Goal: Find contact information: Find contact information

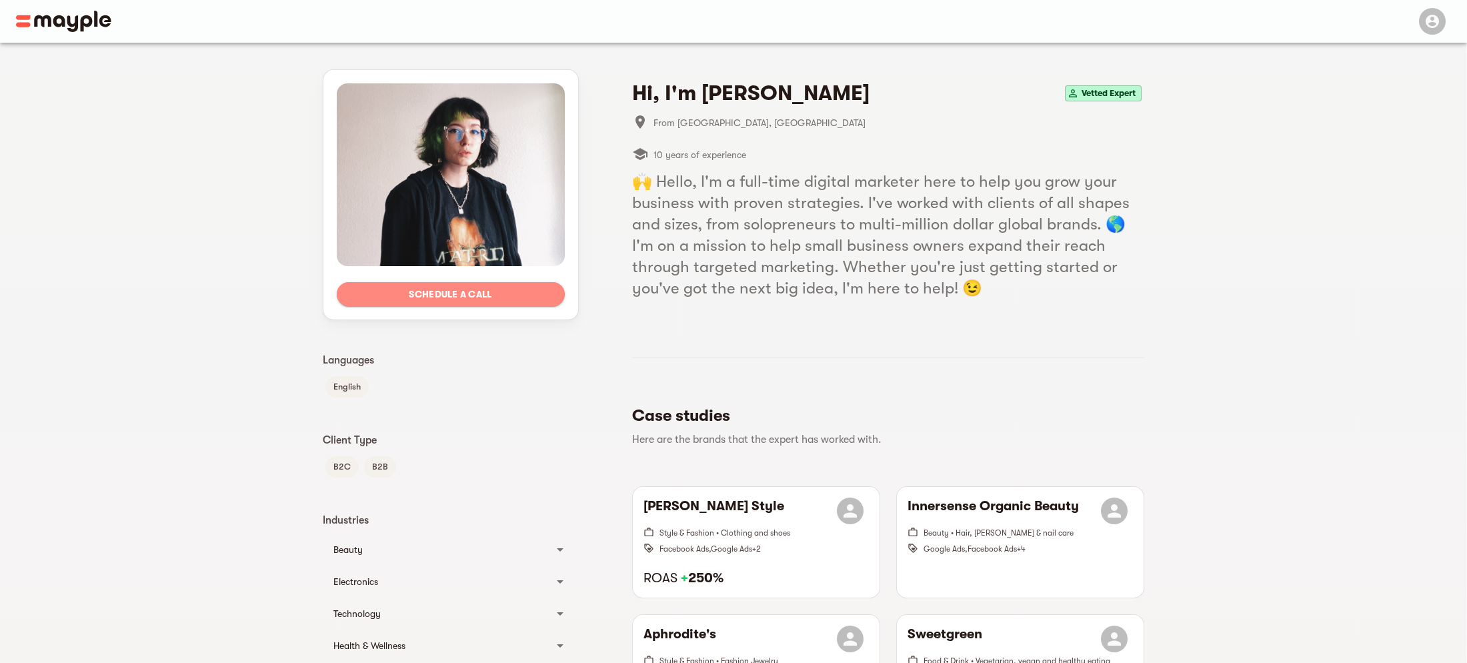
click at [424, 289] on span "Schedule a call" at bounding box center [450, 294] width 207 height 16
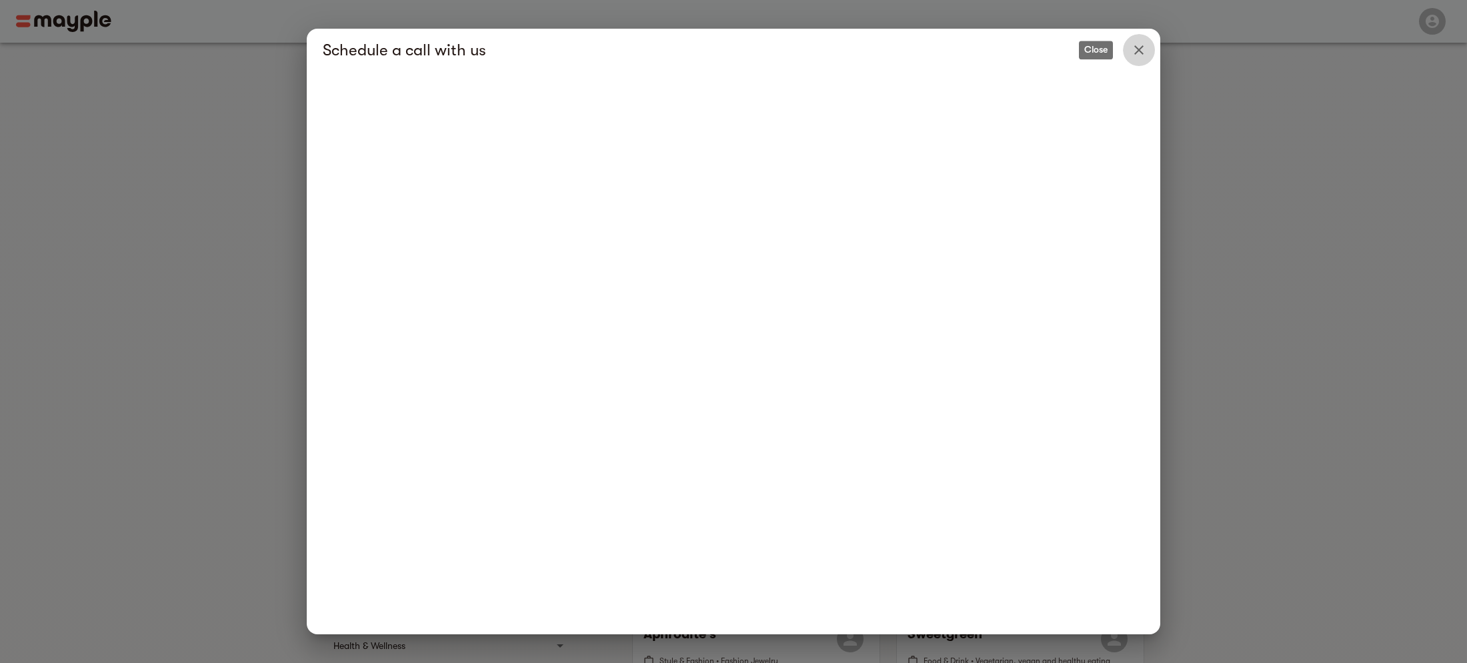
click at [1141, 47] on icon "Close" at bounding box center [1139, 50] width 16 height 16
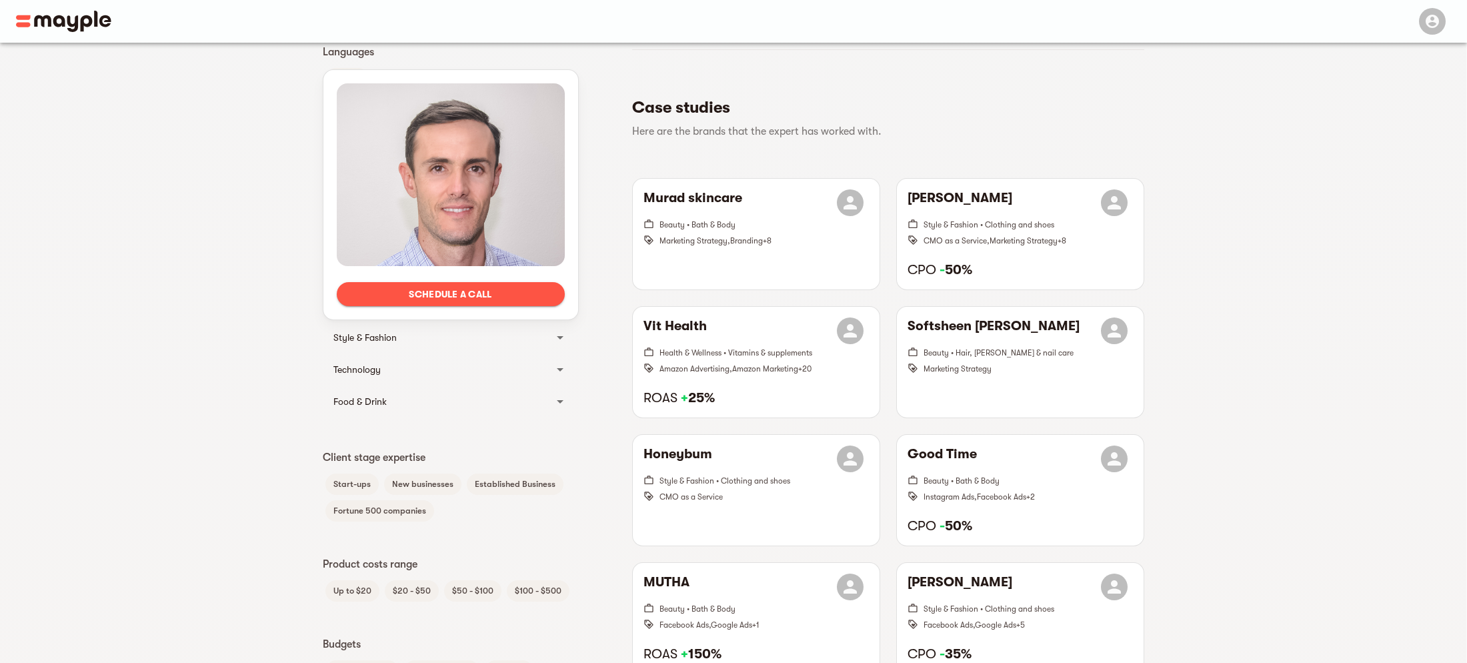
scroll to position [311, 0]
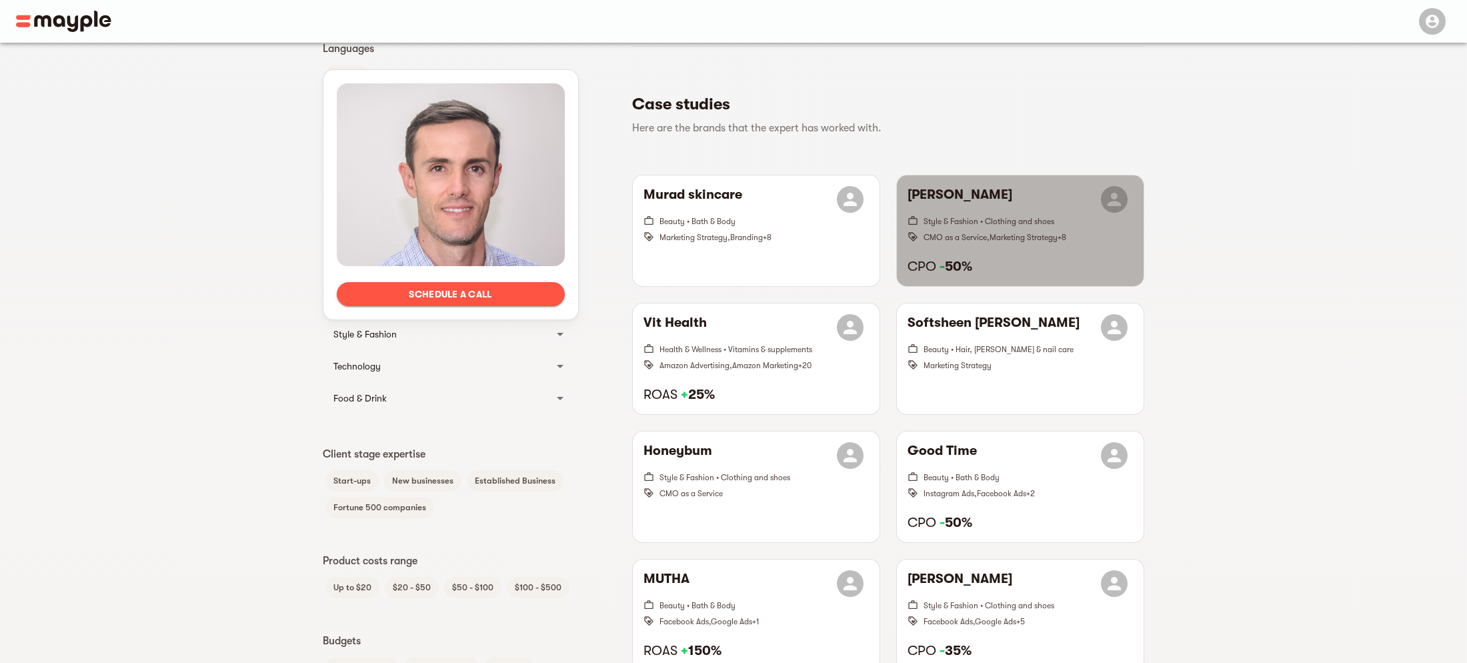
click at [985, 245] on div "Reyn Spooner Style & Fashion • Clothing and shoes CMO as a Service , Marketing …" at bounding box center [1020, 230] width 247 height 111
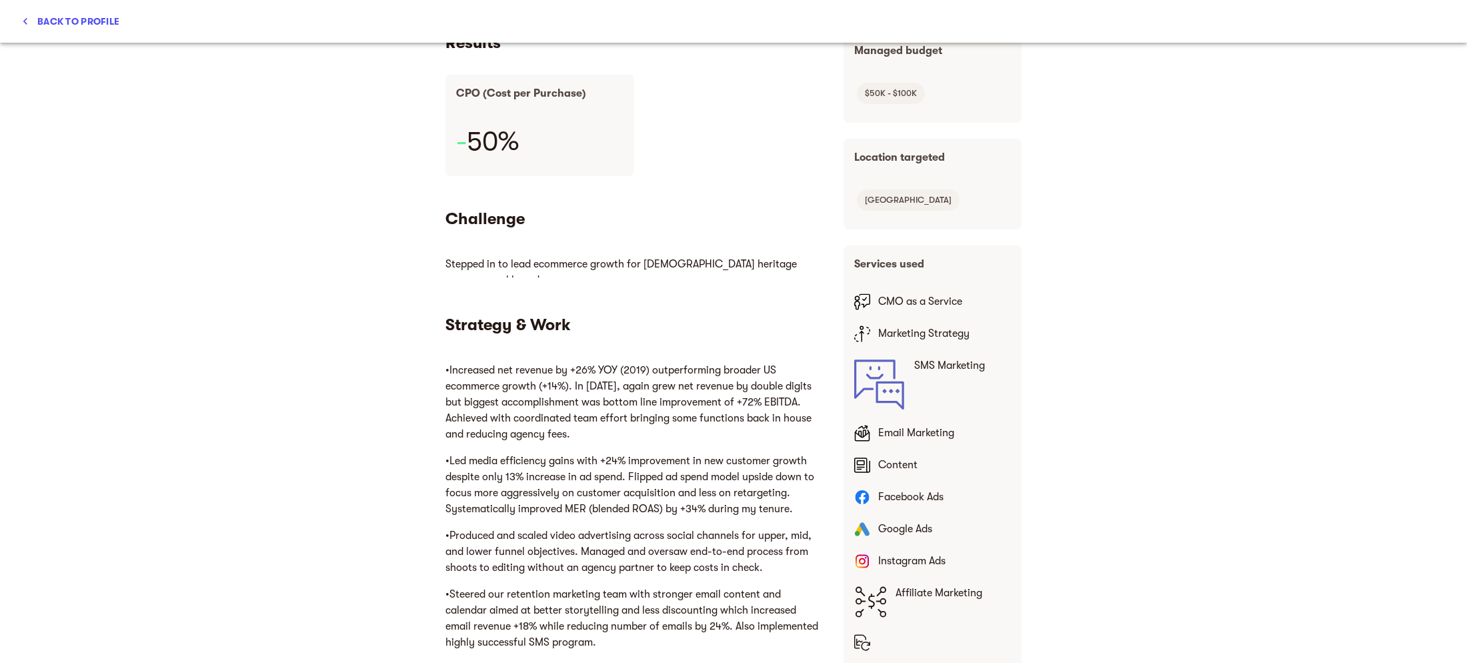
scroll to position [0, 0]
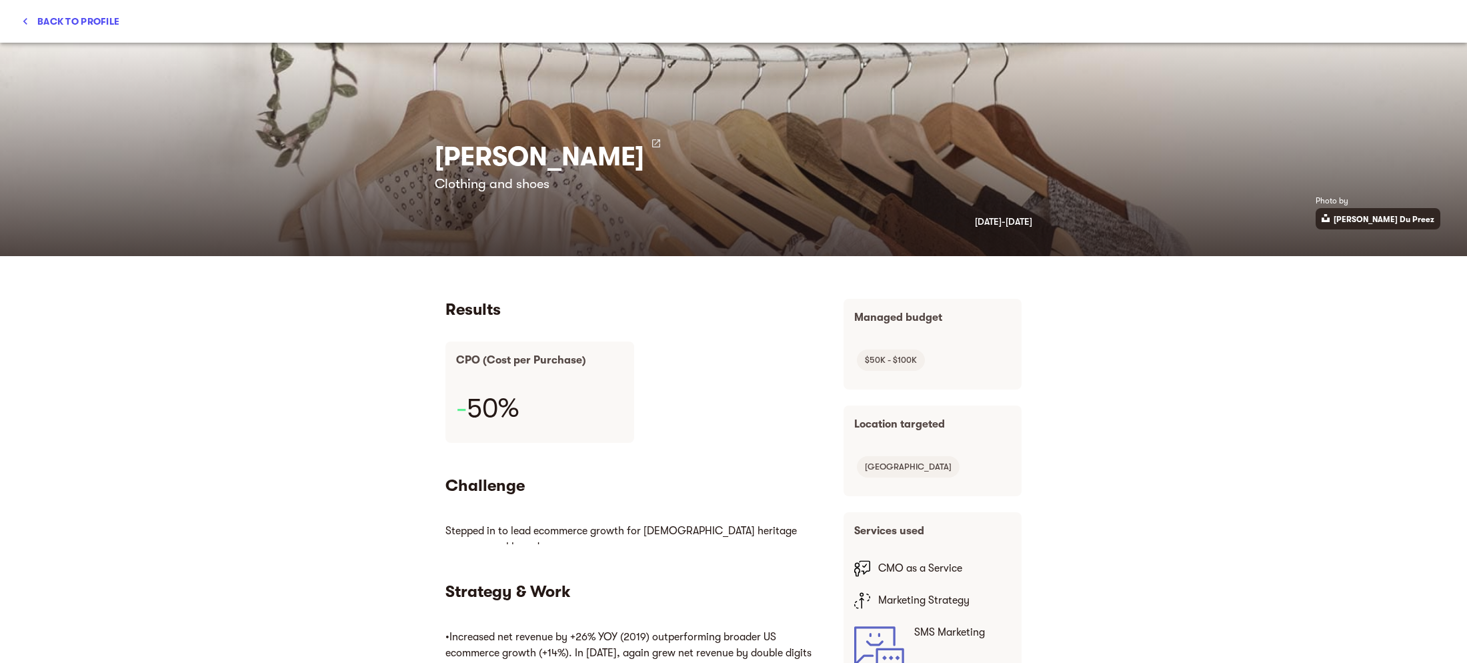
click at [51, 19] on span "Back to profile" at bounding box center [70, 21] width 98 height 16
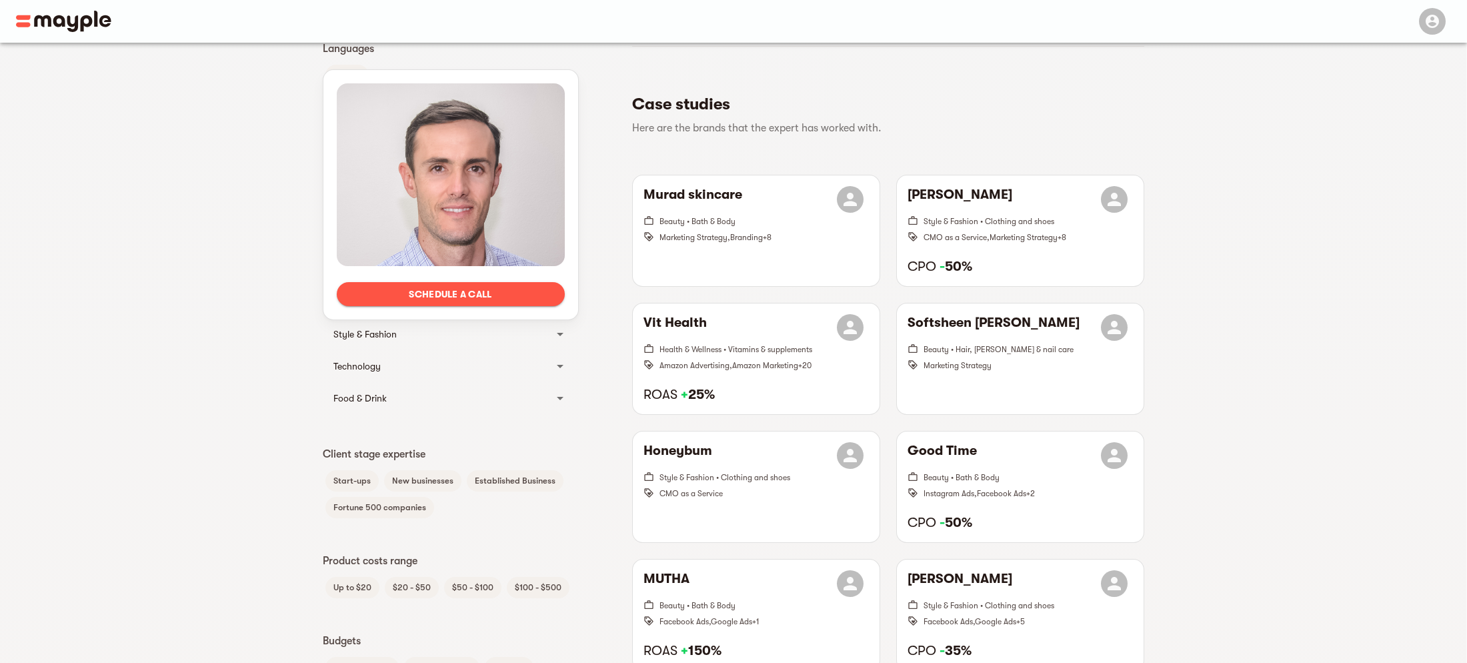
scroll to position [321, 0]
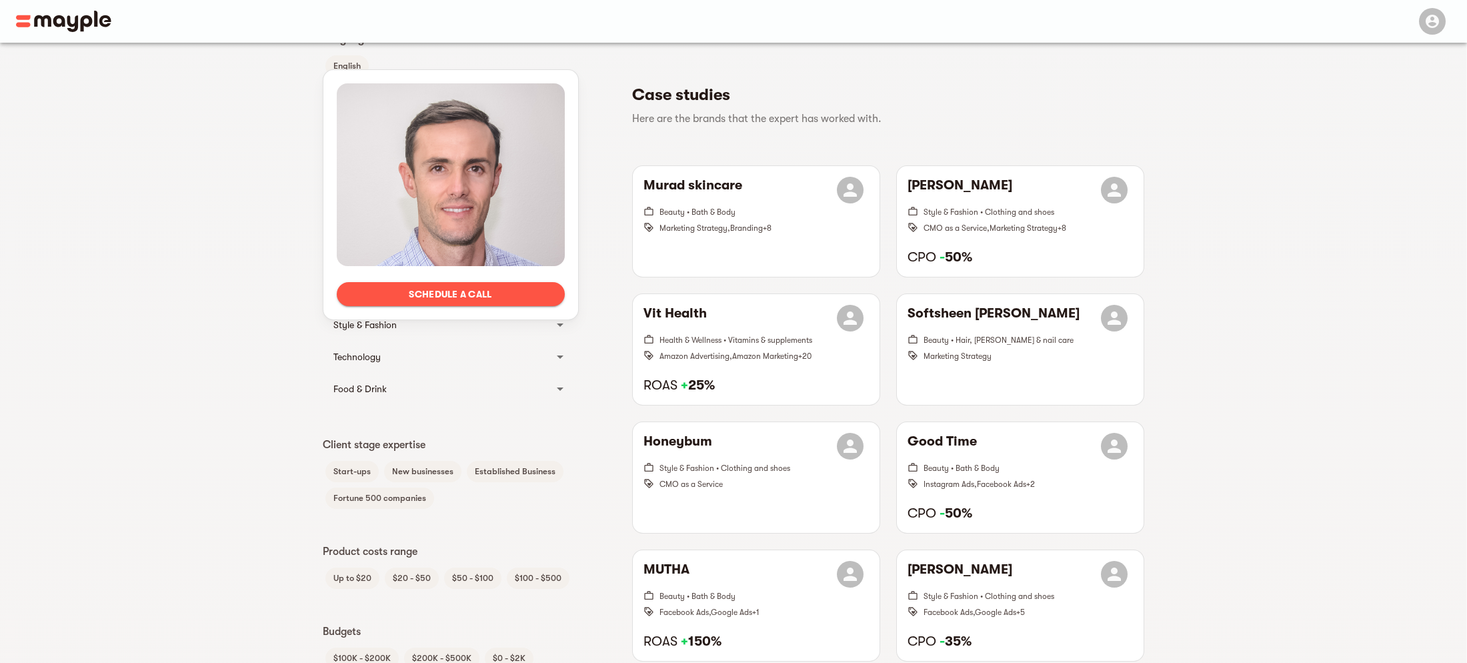
click at [370, 328] on div "Style & Fashion" at bounding box center [438, 325] width 211 height 16
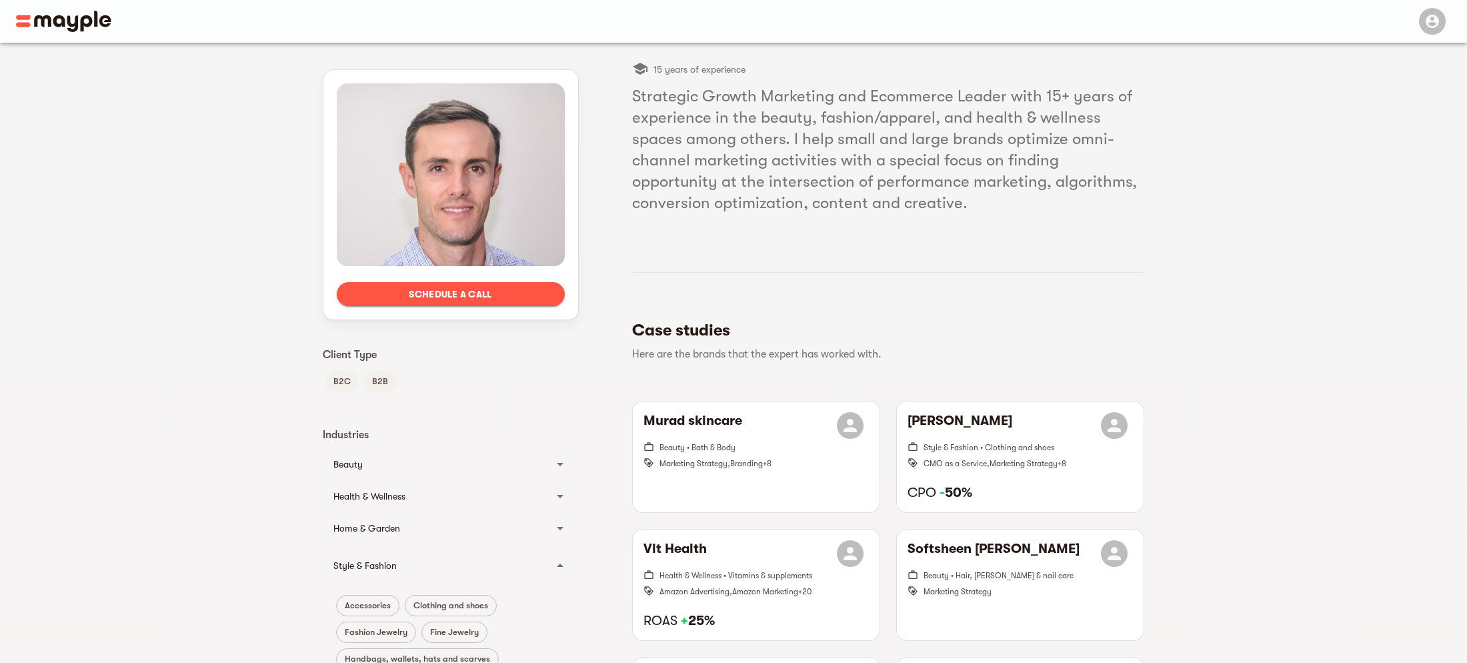
scroll to position [85, 0]
click at [408, 295] on span "Schedule a call" at bounding box center [450, 294] width 207 height 16
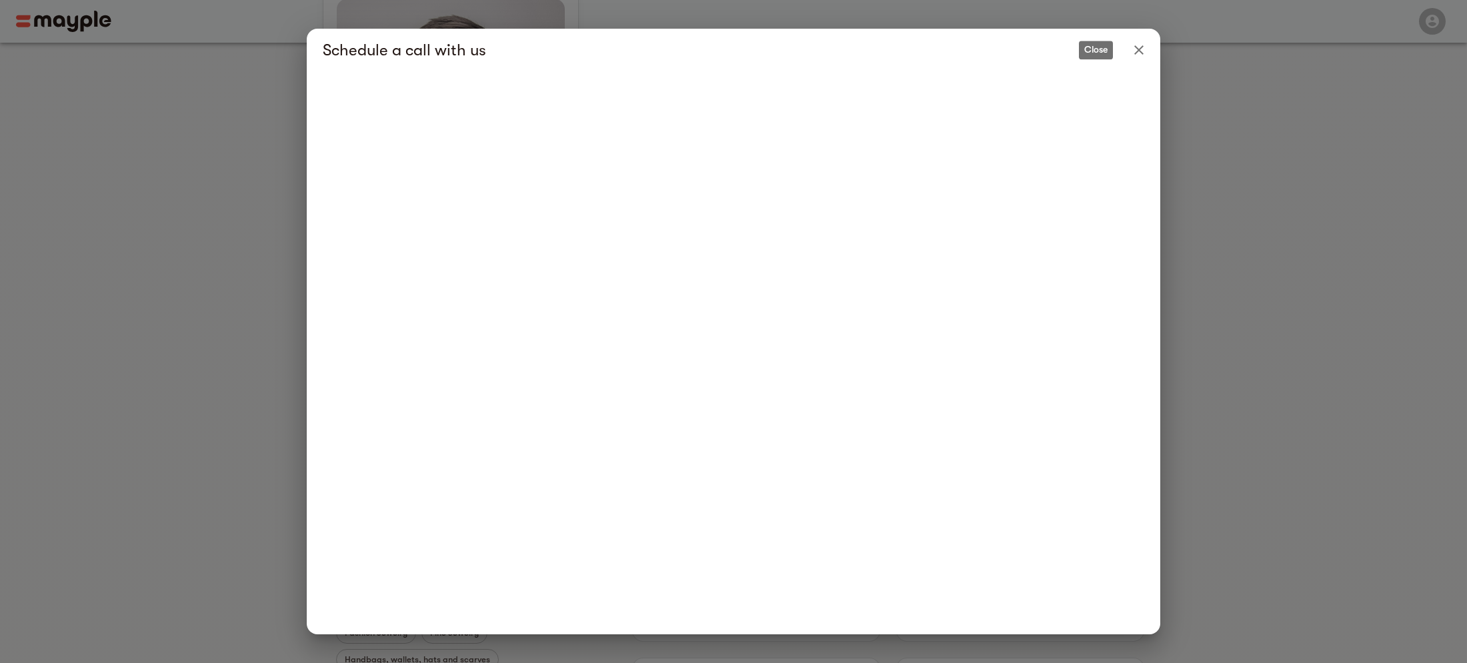
click at [1141, 46] on icon "Close" at bounding box center [1139, 50] width 16 height 16
